Goal: Navigation & Orientation: Find specific page/section

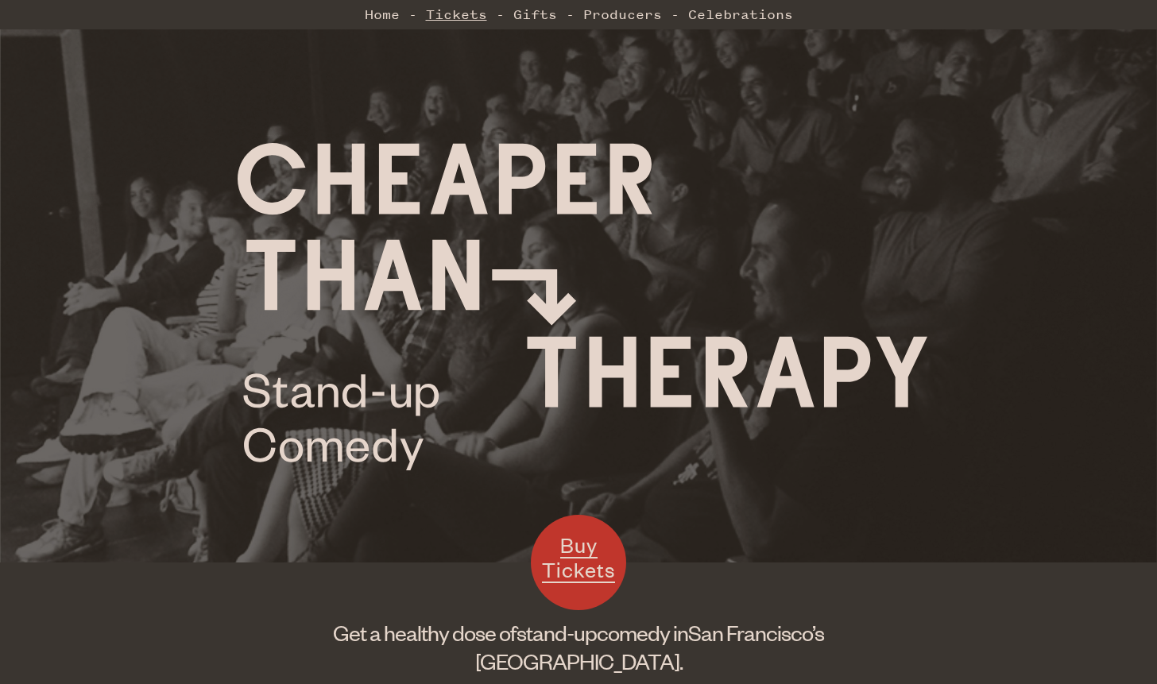
click at [467, 14] on link "Tickets" at bounding box center [456, 14] width 61 height 32
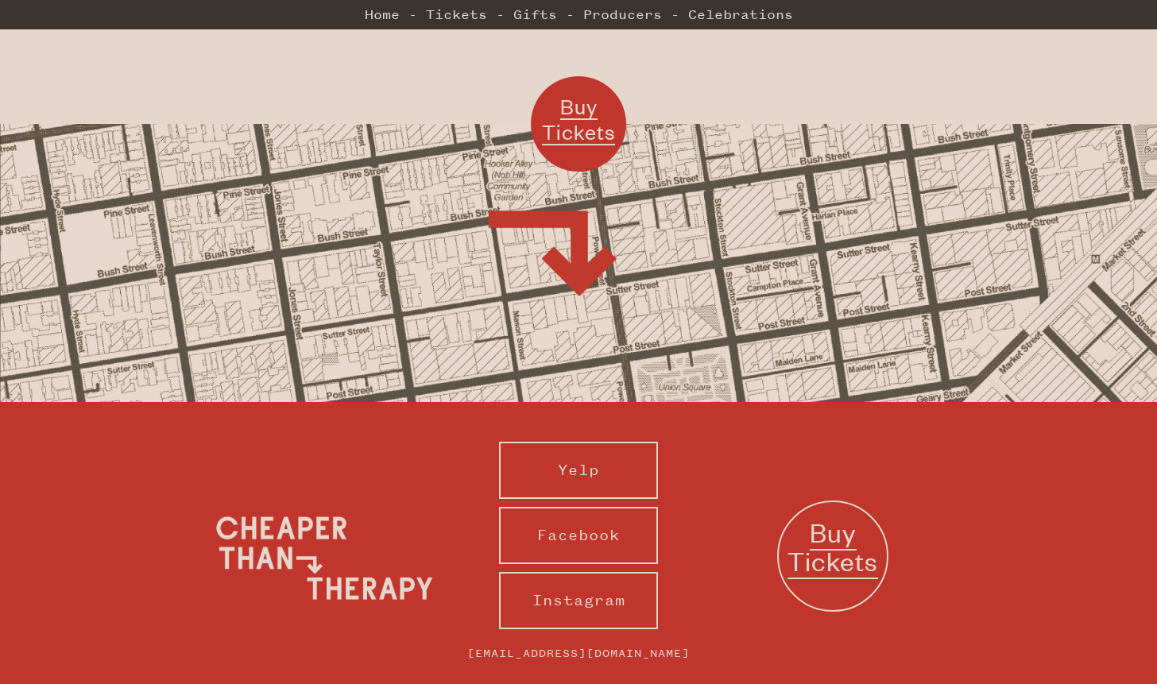
scroll to position [1506, 0]
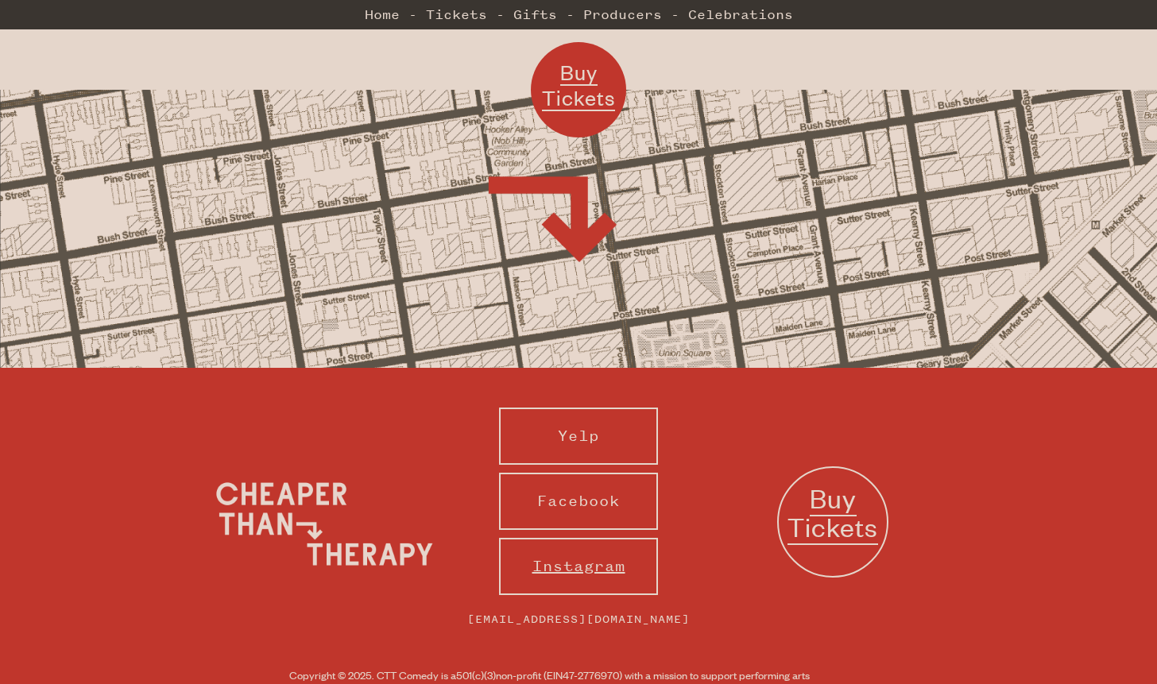
click at [611, 538] on link "Instagram" at bounding box center [578, 566] width 159 height 57
